Goal: Task Accomplishment & Management: Manage account settings

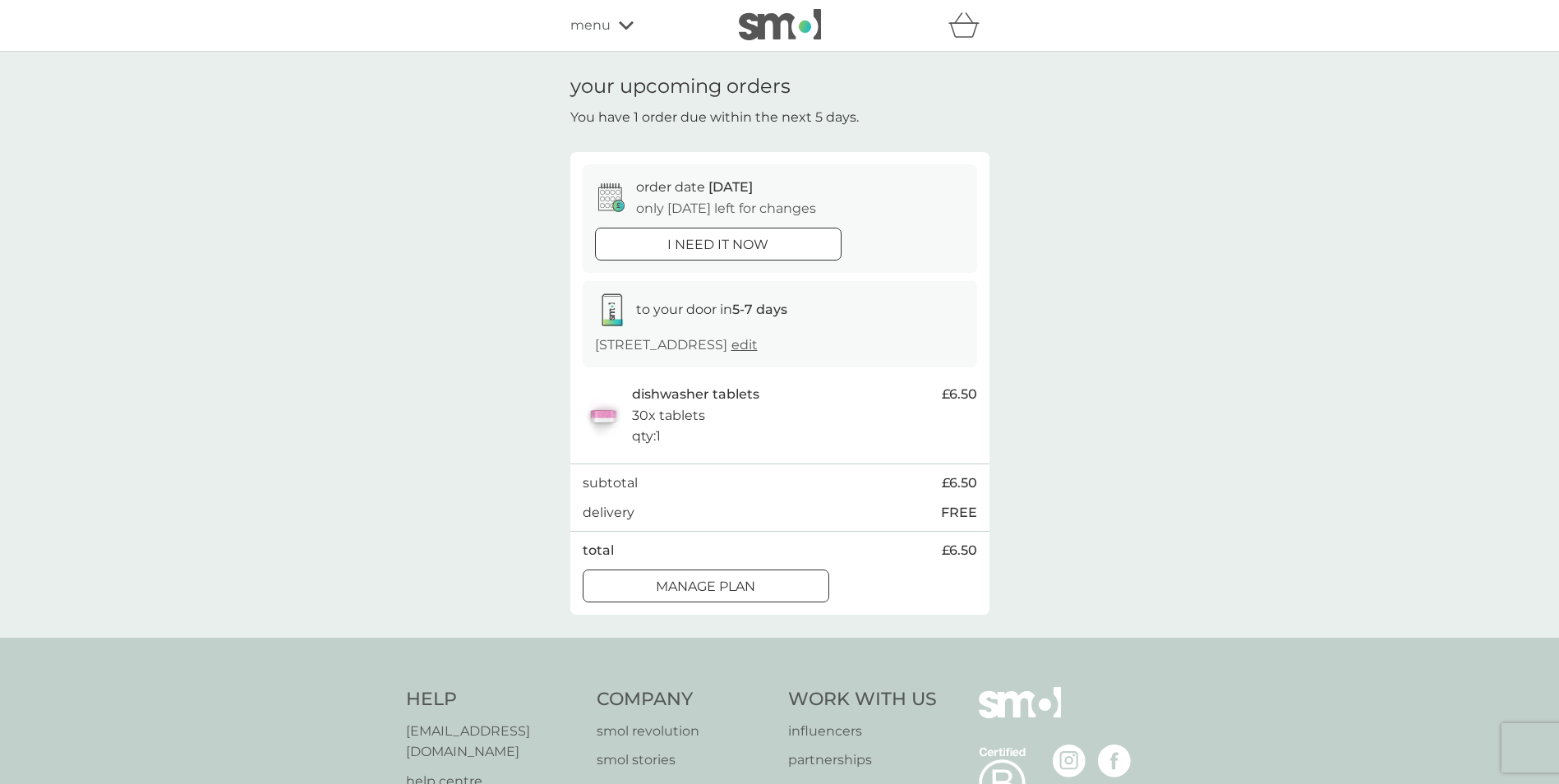
click at [705, 586] on div at bounding box center [705, 584] width 5 height 5
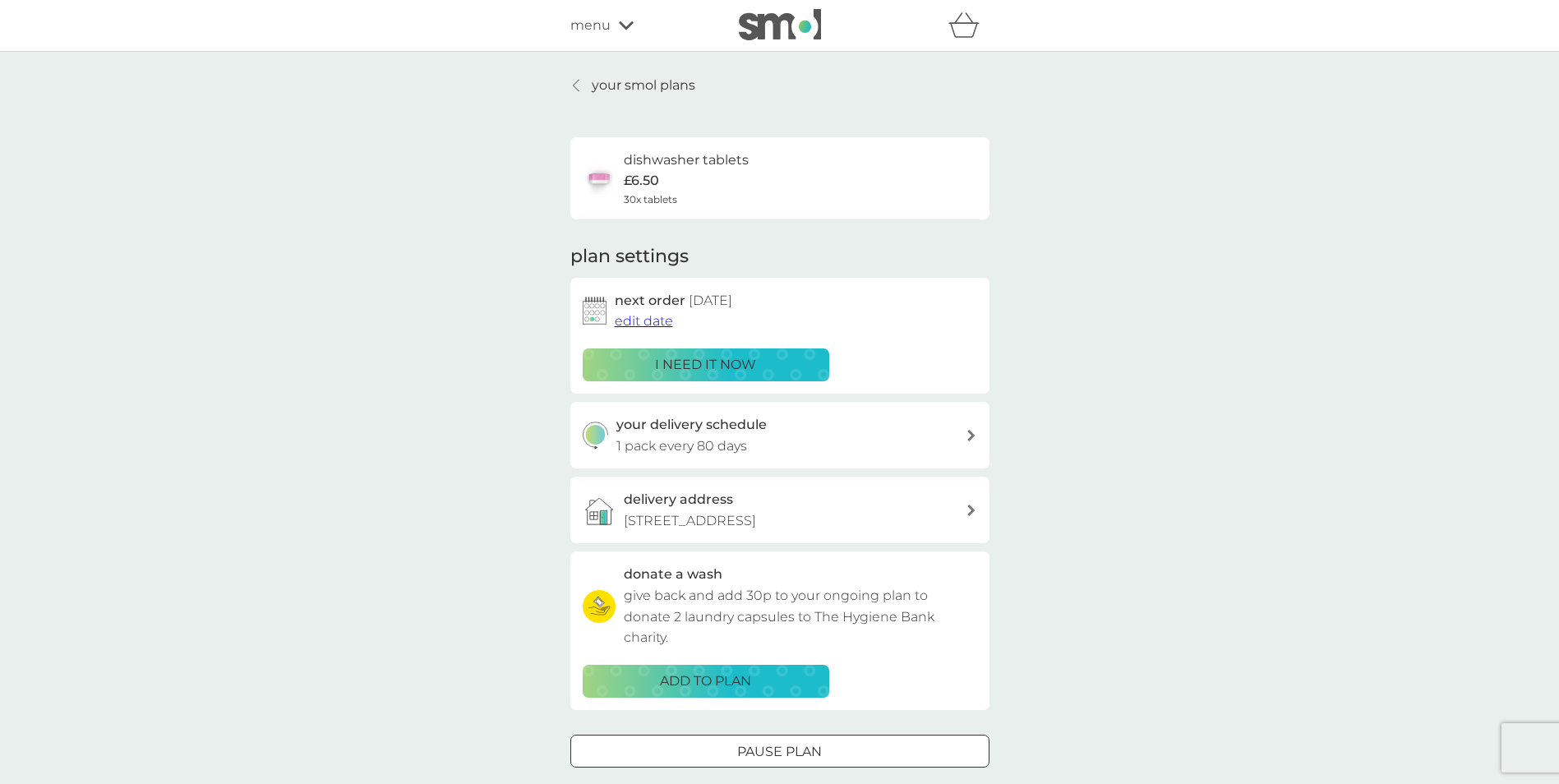
click at [637, 320] on span "edit date" at bounding box center [644, 321] width 58 height 16
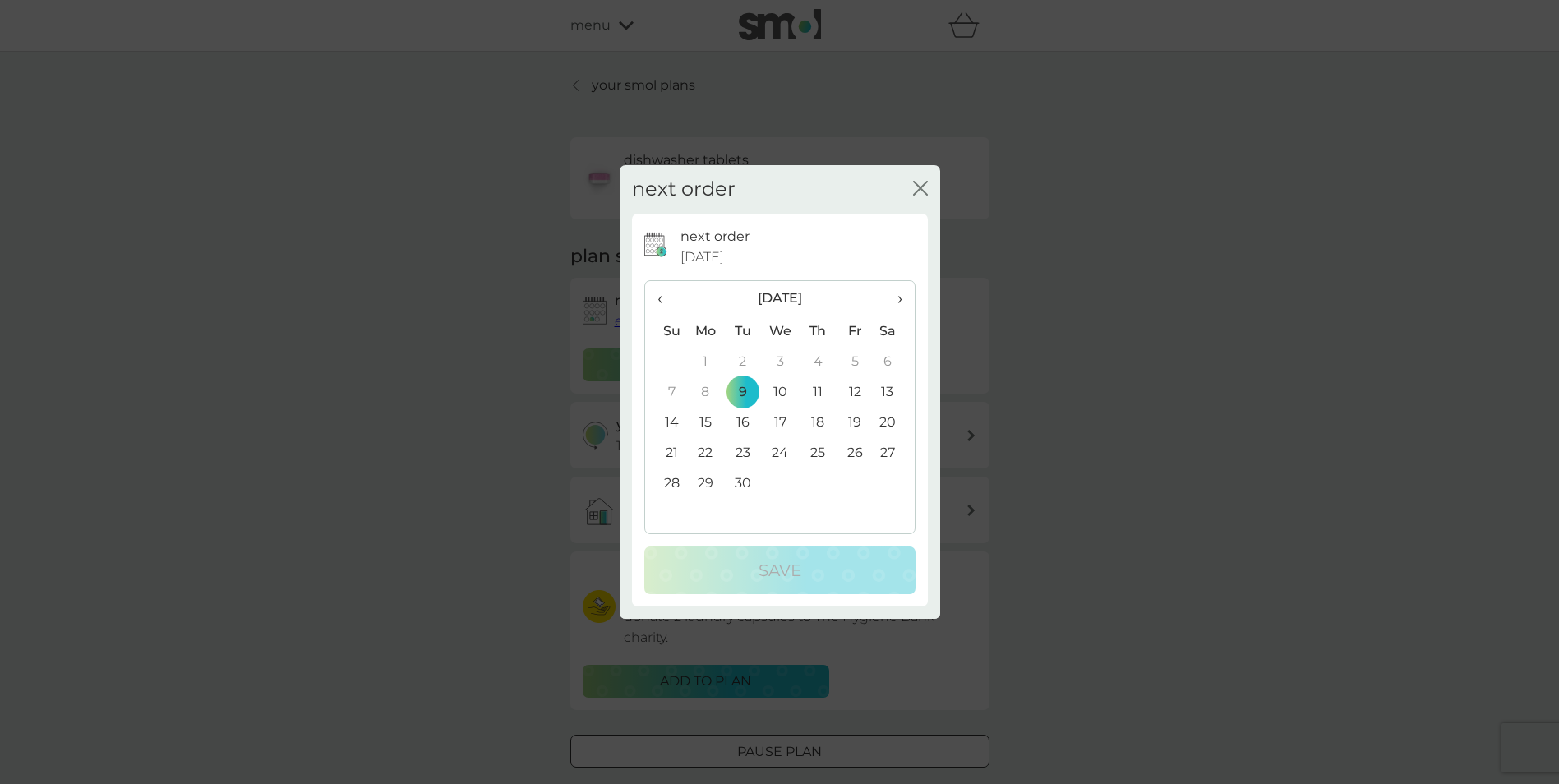
click at [901, 298] on span "›" at bounding box center [893, 298] width 16 height 35
click at [882, 359] on td "1" at bounding box center [893, 361] width 41 height 30
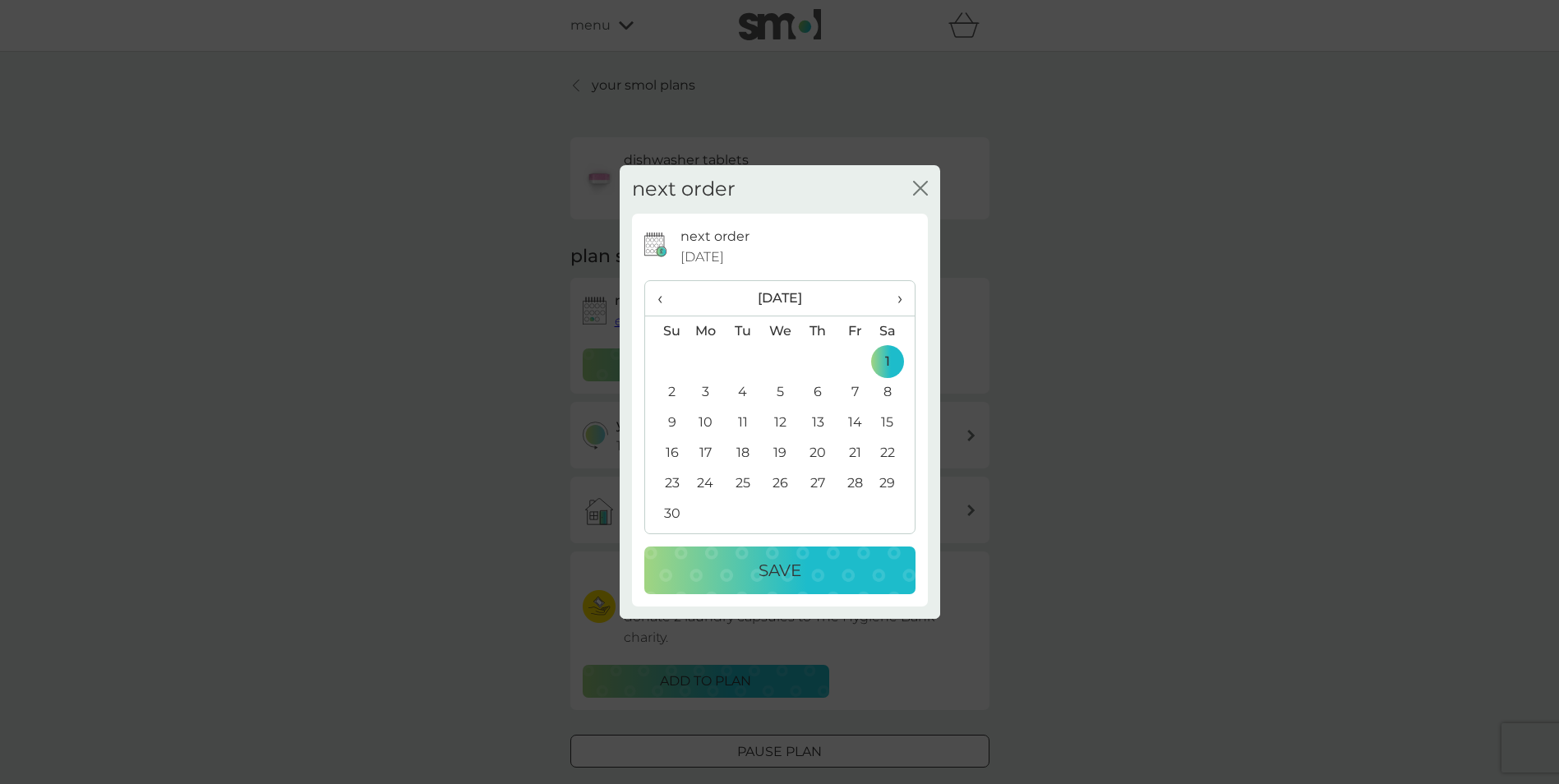
drag, startPoint x: 762, startPoint y: 569, endPoint x: 973, endPoint y: 571, distance: 211.0
click at [762, 568] on p "Save" at bounding box center [780, 570] width 43 height 26
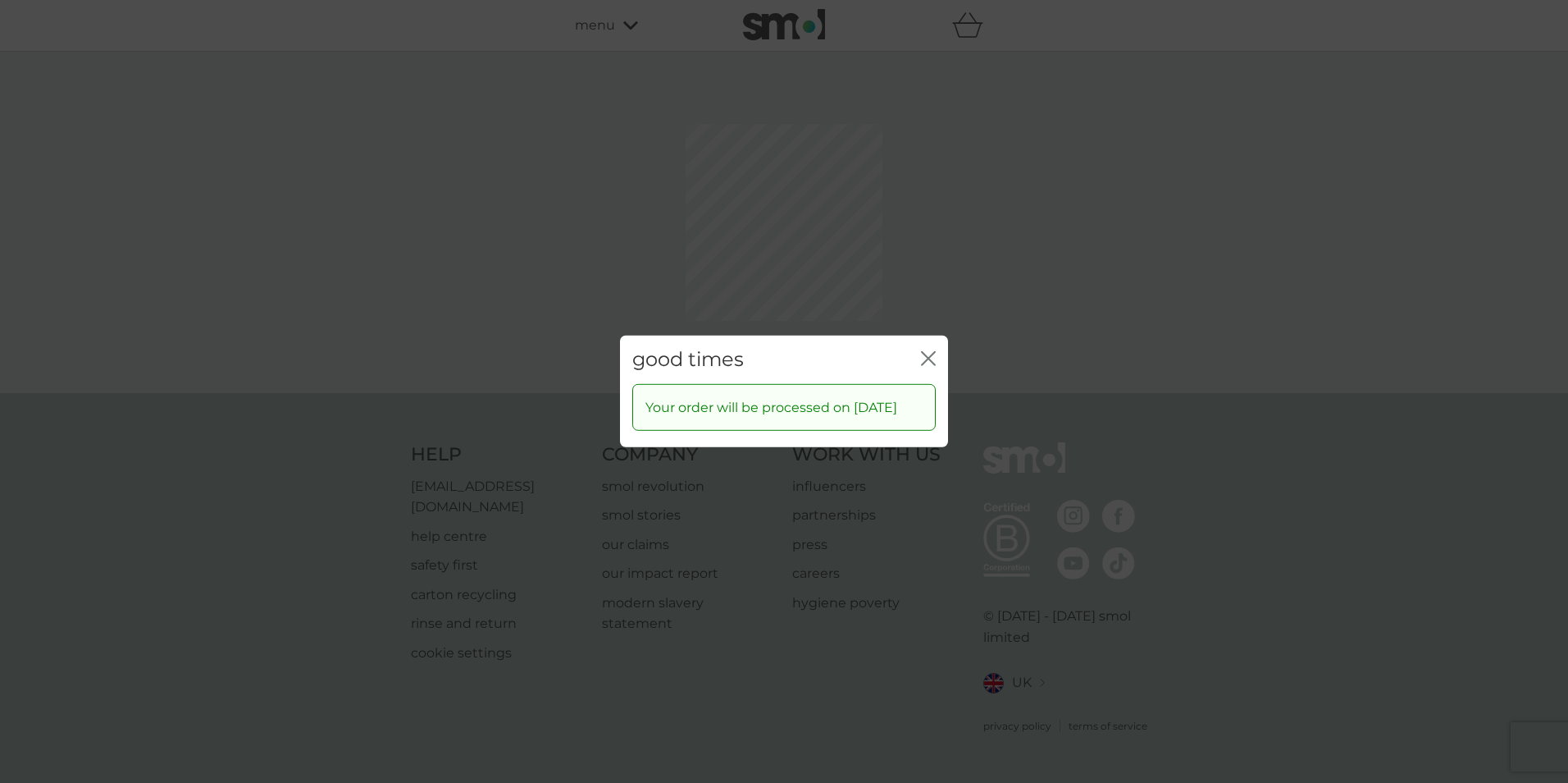
click at [920, 281] on div "good times close Your order will be processed on [DATE]" at bounding box center [784, 391] width 1568 height 783
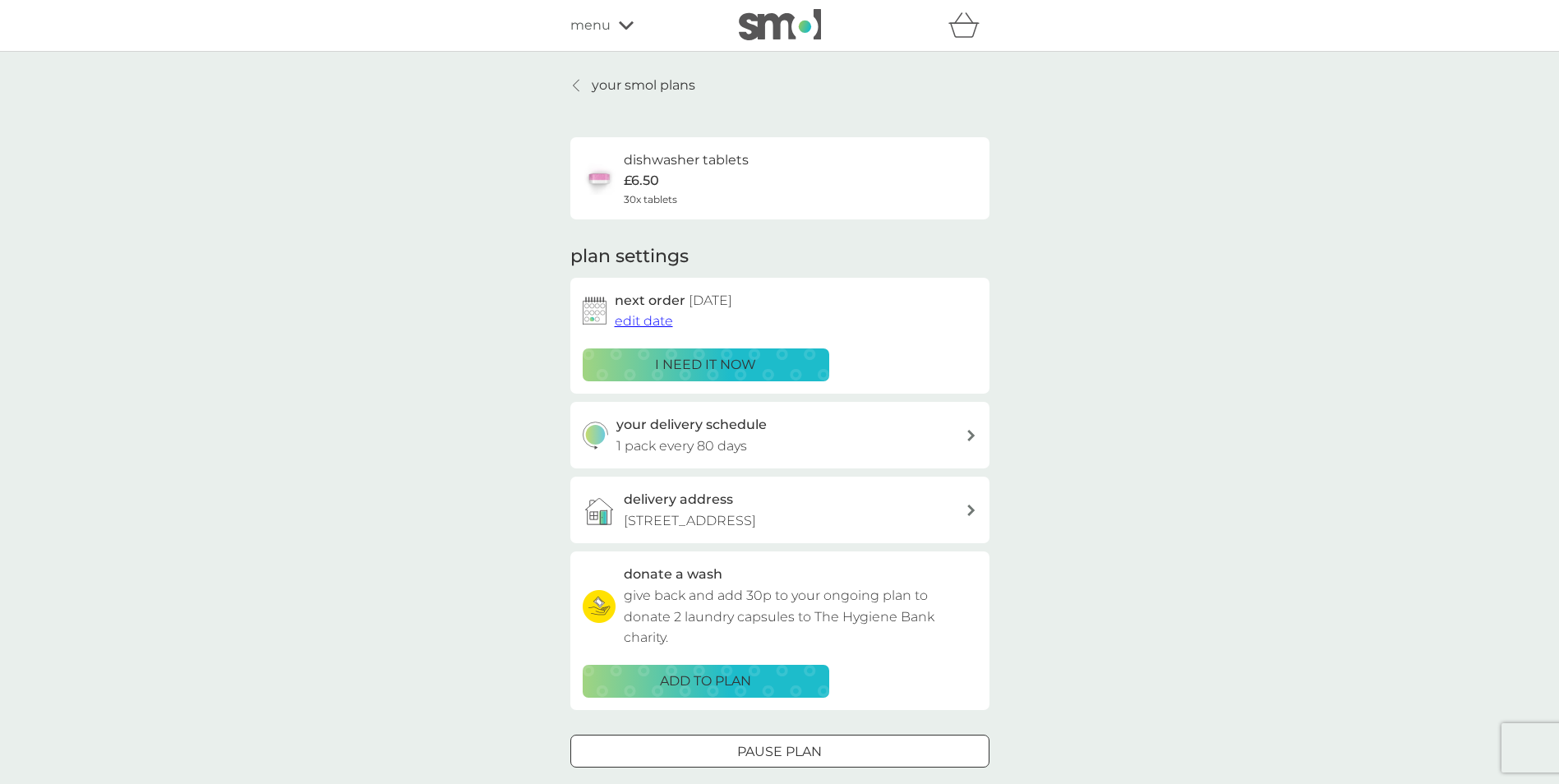
click at [623, 85] on p "your smol plans" at bounding box center [643, 85] width 104 height 21
